Goal: Task Accomplishment & Management: Manage account settings

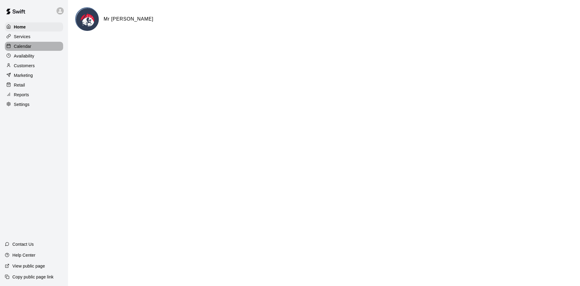
click at [24, 45] on p "Calendar" at bounding box center [23, 46] width 18 height 6
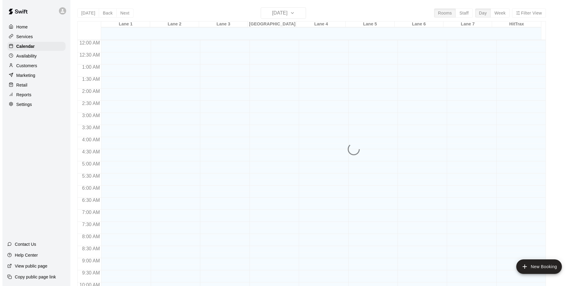
scroll to position [310, 0]
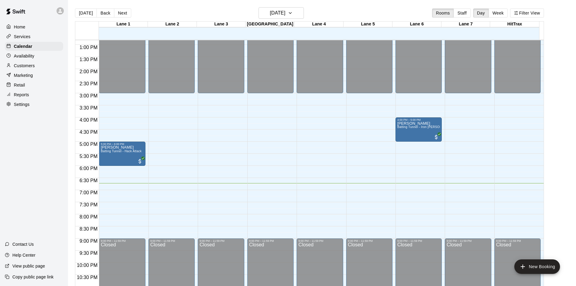
click at [104, 193] on div "12:00 AM – 3:00 PM Closed 5:00 PM – 6:00 PM [PERSON_NAME] Batting Tunnel - Hack…" at bounding box center [122, 20] width 46 height 580
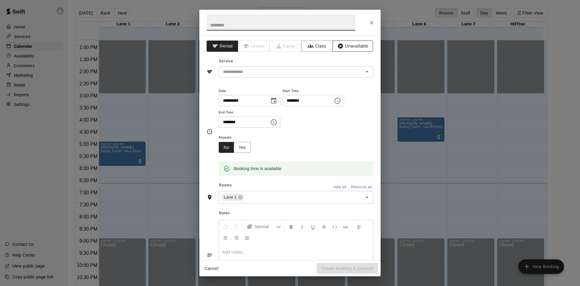
click at [357, 46] on button "Unavailable" at bounding box center [353, 46] width 41 height 11
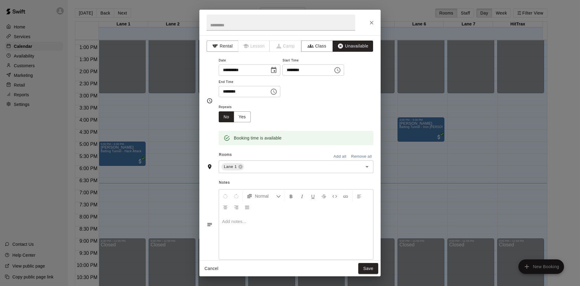
click at [277, 92] on icon "Choose time, selected time is 7:30 PM" at bounding box center [273, 91] width 7 height 7
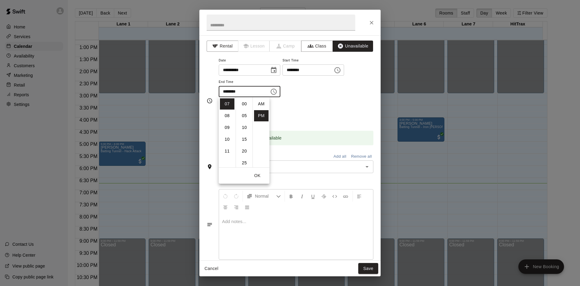
scroll to position [11, 0]
click at [229, 128] on li "09" at bounding box center [227, 127] width 15 height 11
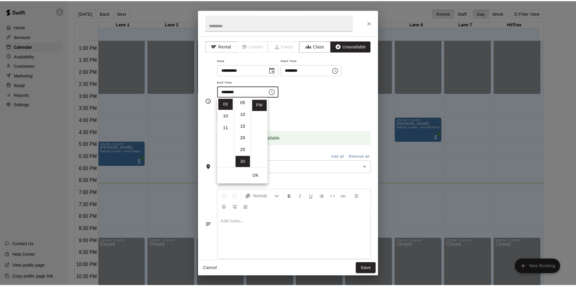
scroll to position [0, 0]
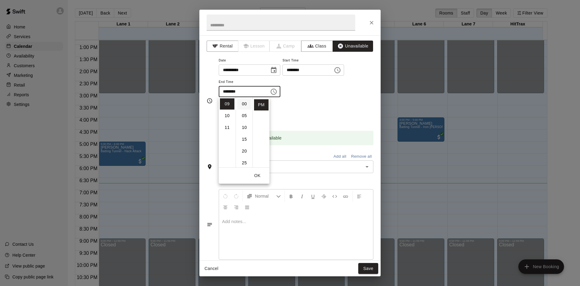
click at [241, 105] on li "00" at bounding box center [244, 103] width 15 height 11
type input "********"
click at [339, 156] on button "Add all" at bounding box center [339, 156] width 19 height 9
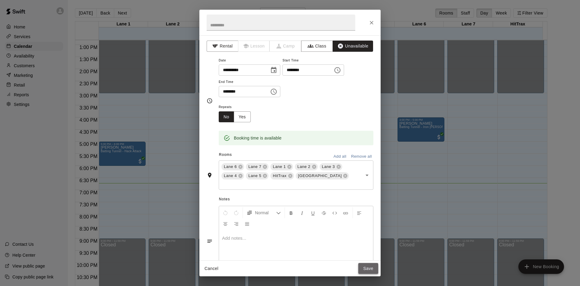
click at [367, 266] on button "Save" at bounding box center [369, 268] width 20 height 11
